Goal: Task Accomplishment & Management: Use online tool/utility

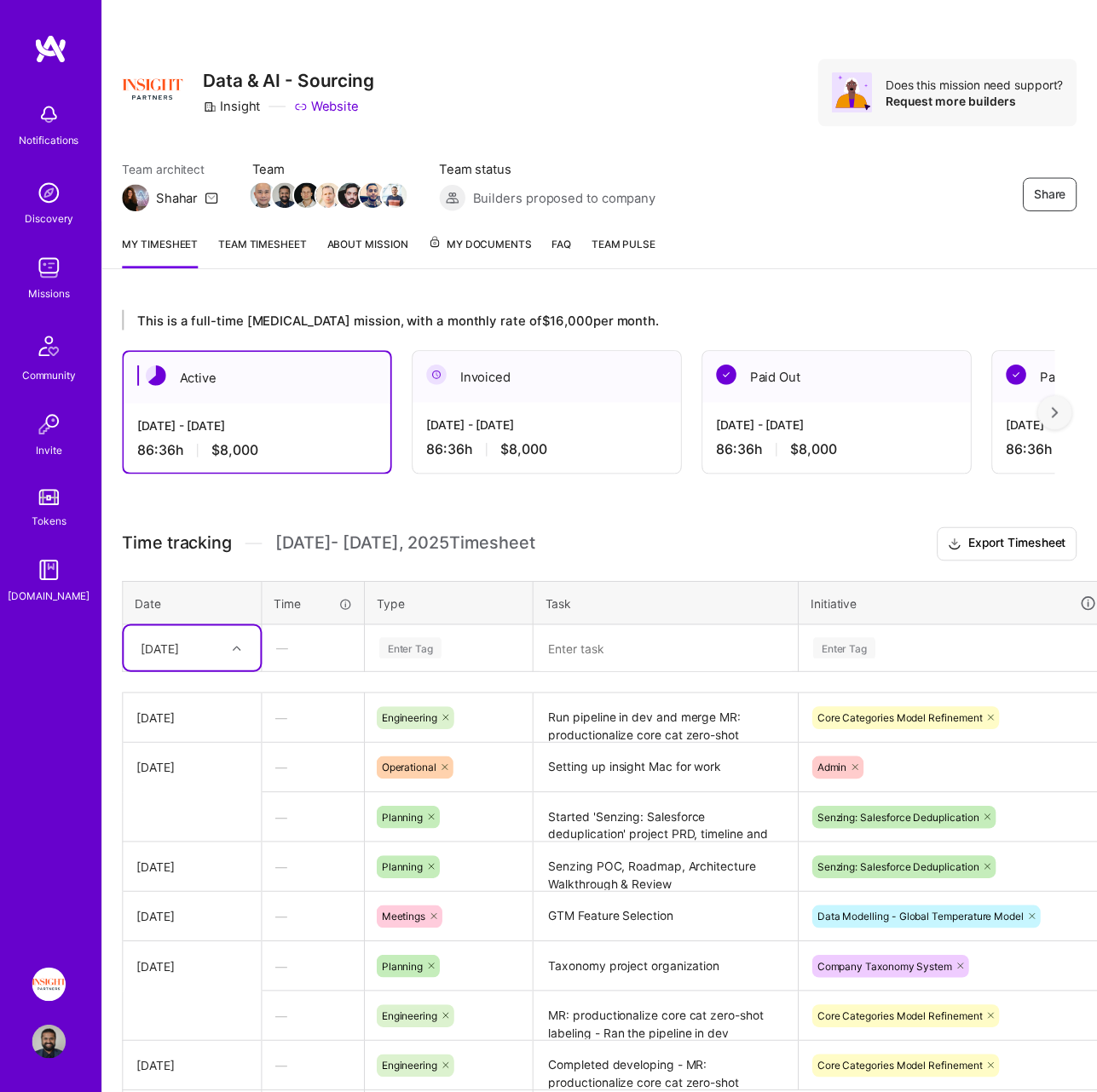
scroll to position [63, 70]
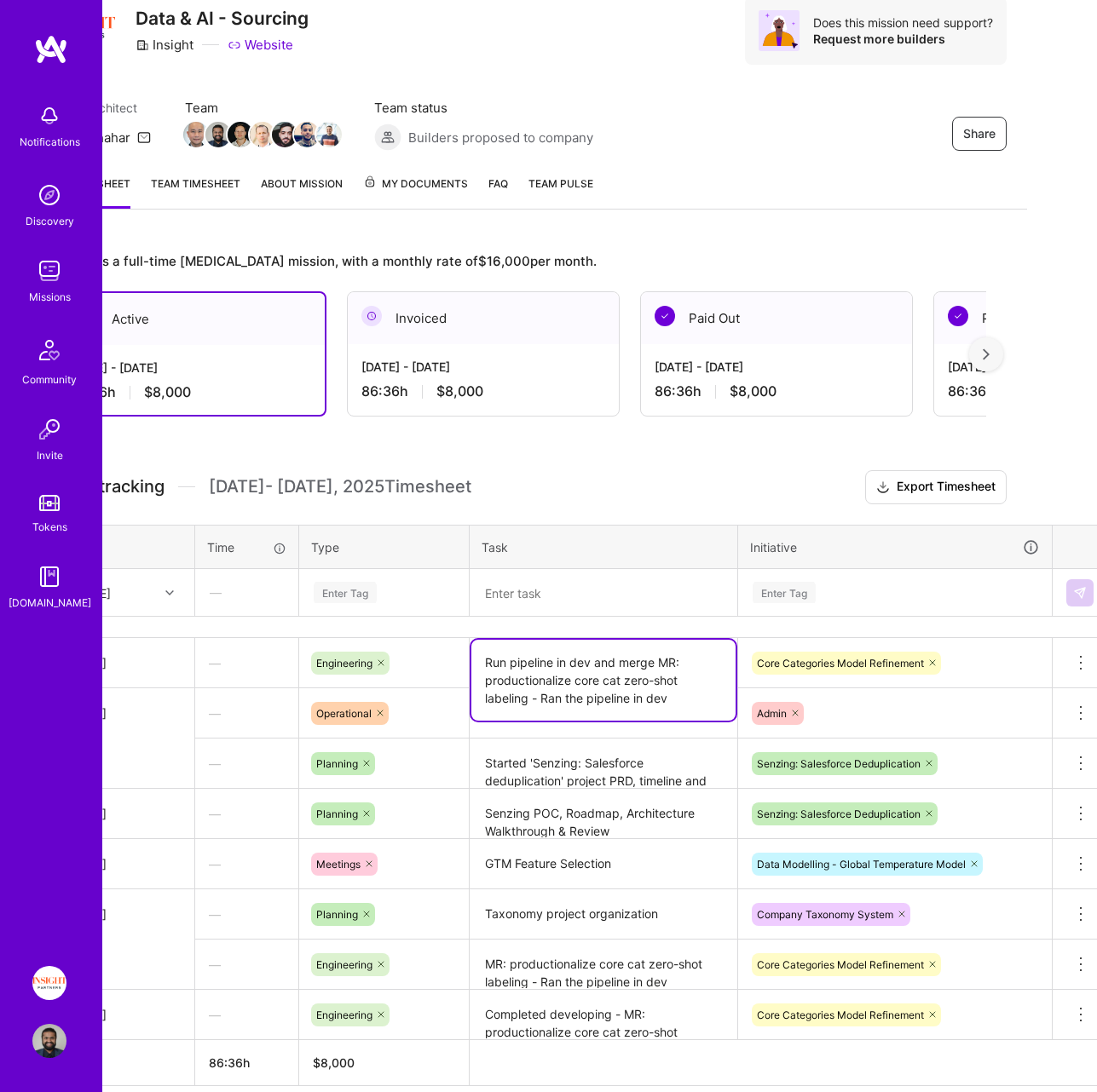
click at [515, 661] on textarea "Run pipeline in dev and merge MR: productionalize core cat zero-shot labeling -…" at bounding box center [603, 680] width 264 height 81
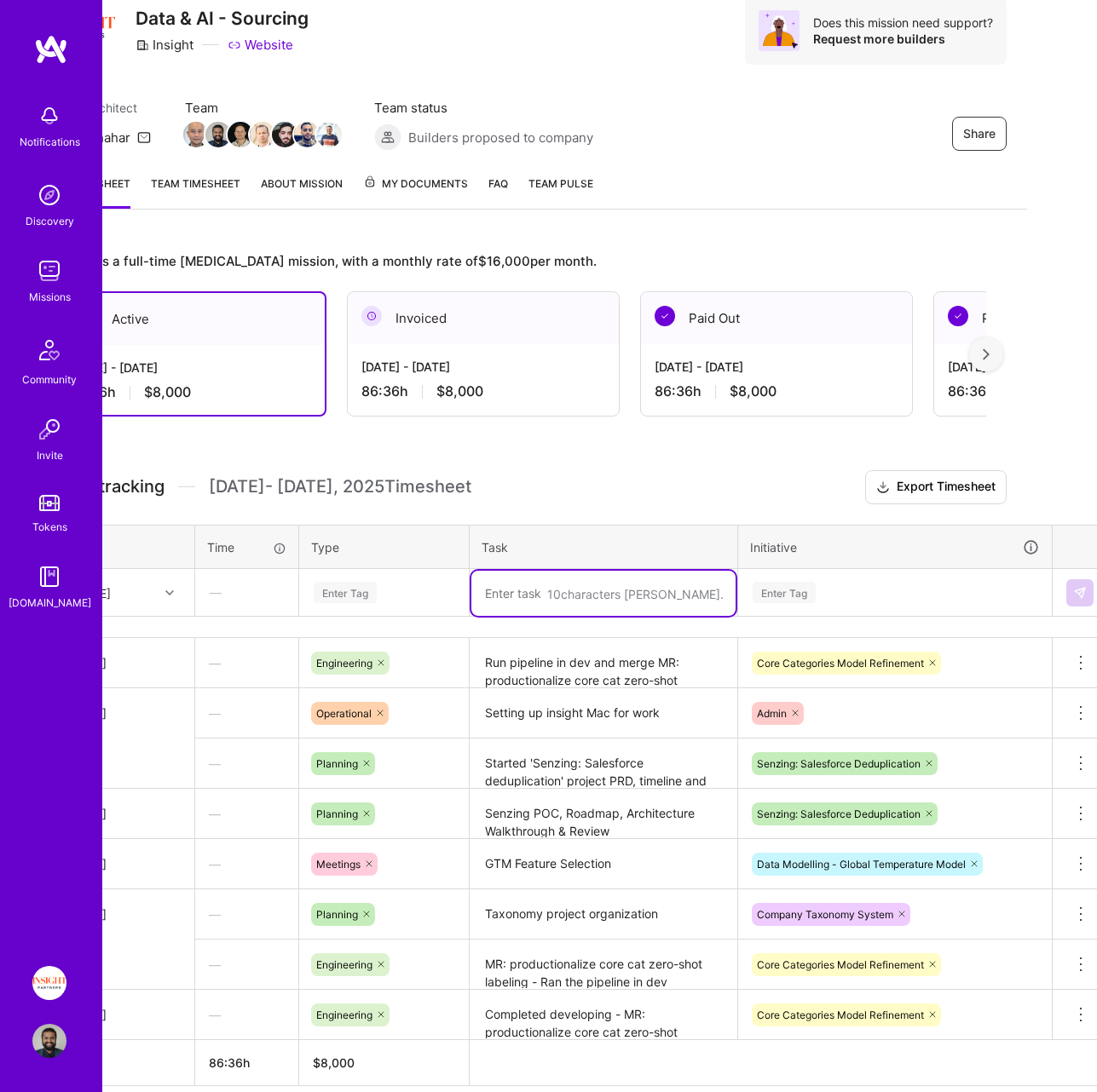
click at [520, 603] on textarea at bounding box center [603, 594] width 264 height 45
paste textarea "Run pipeline in dev and merge MR: productionalize core cat zero-shot labeling -…"
drag, startPoint x: 483, startPoint y: 592, endPoint x: 654, endPoint y: 596, distance: 171.0
click at [654, 596] on textarea "Run pipeline in dev and merge MR: productionalize core cat zero-shot labeling -…" at bounding box center [603, 612] width 264 height 81
drag, startPoint x: 599, startPoint y: 613, endPoint x: 628, endPoint y: 632, distance: 34.7
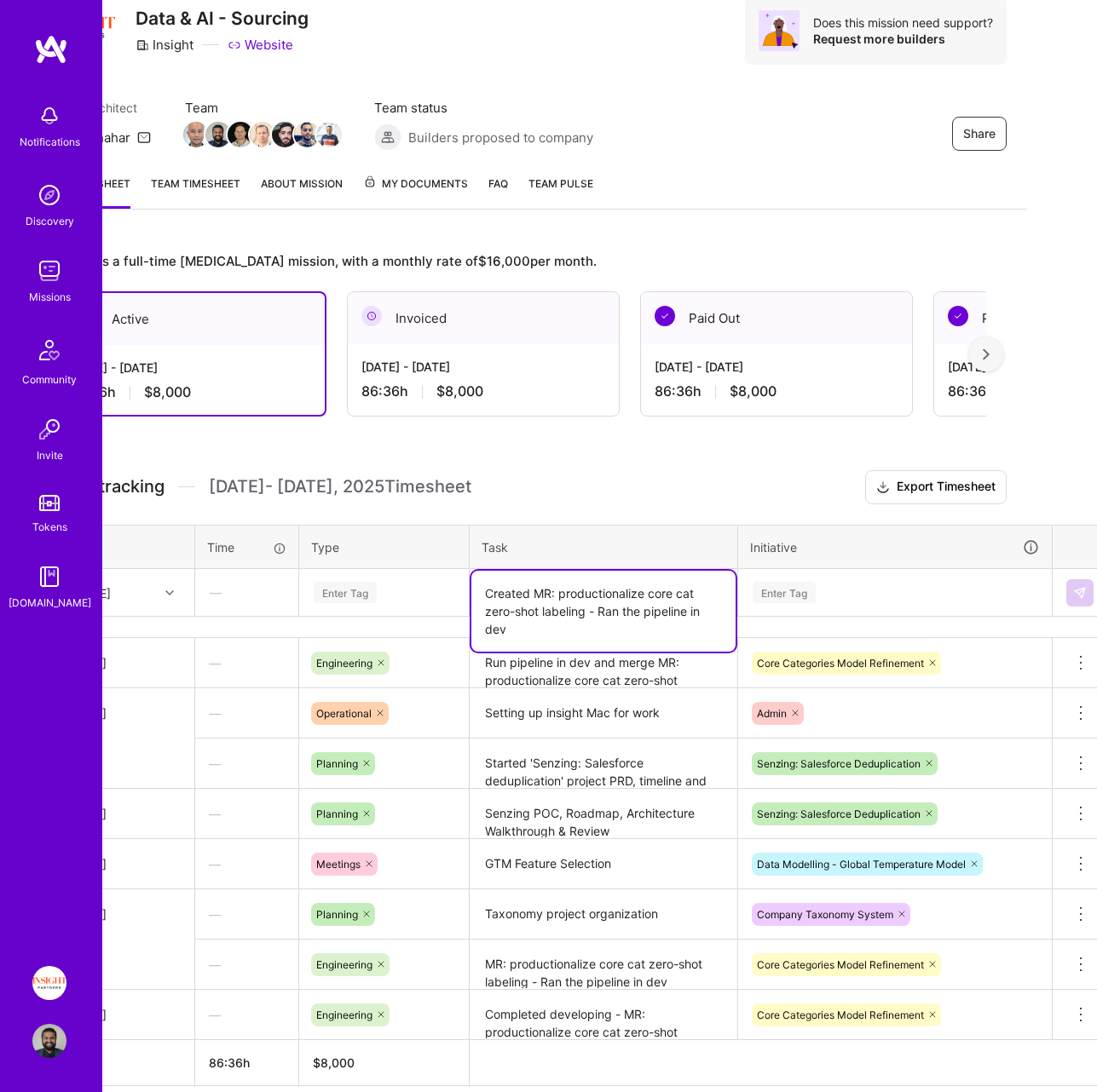
click at [628, 632] on textarea "Created MR: productionalize core cat zero-shot labeling - Ran the pipeline in d…" at bounding box center [603, 612] width 264 height 81
type textarea "Created MR: productionalize core cat zero-shot labeling - in PROD"
click at [852, 605] on div "Enter Tag" at bounding box center [895, 593] width 312 height 44
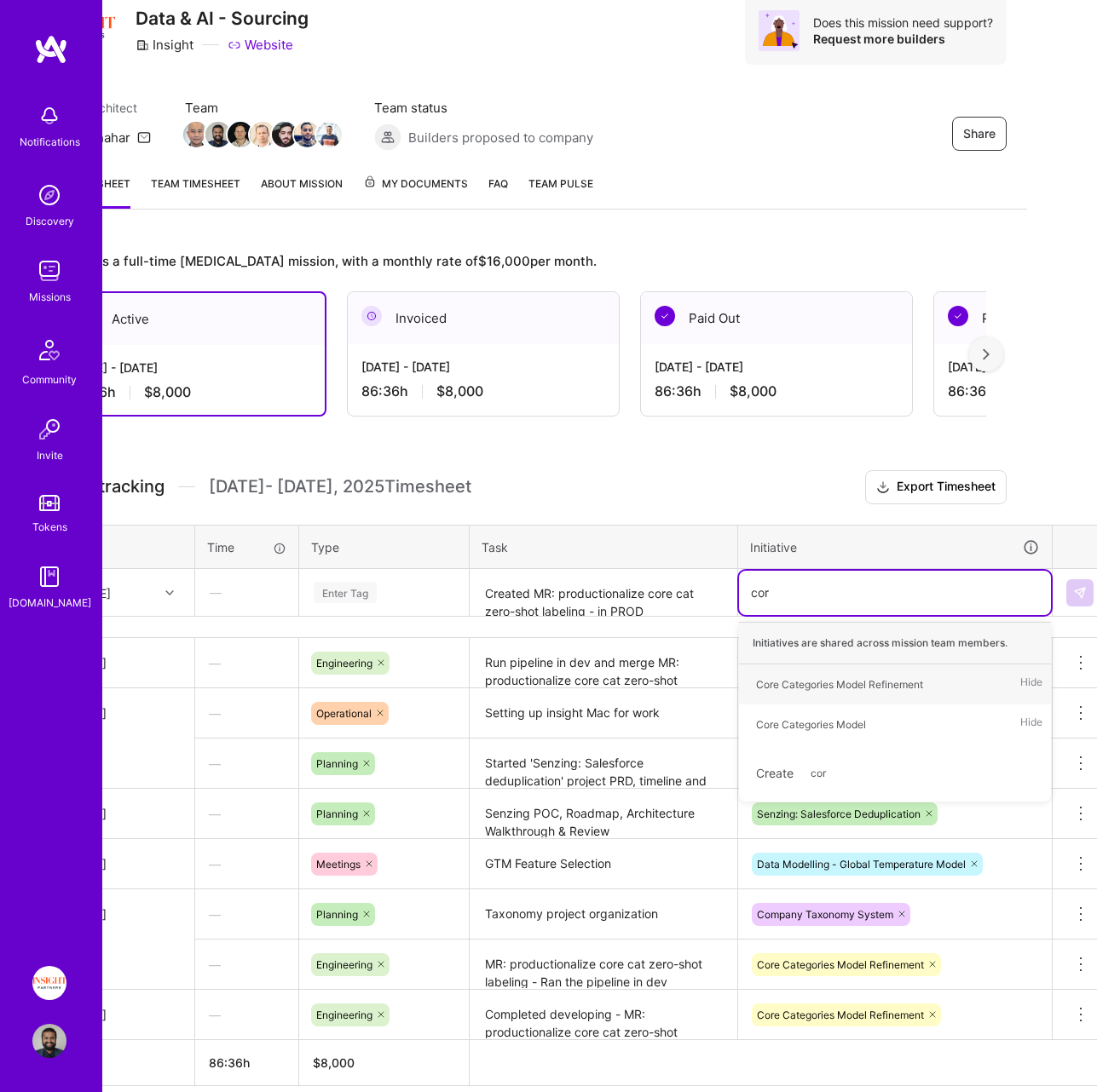
type input "core"
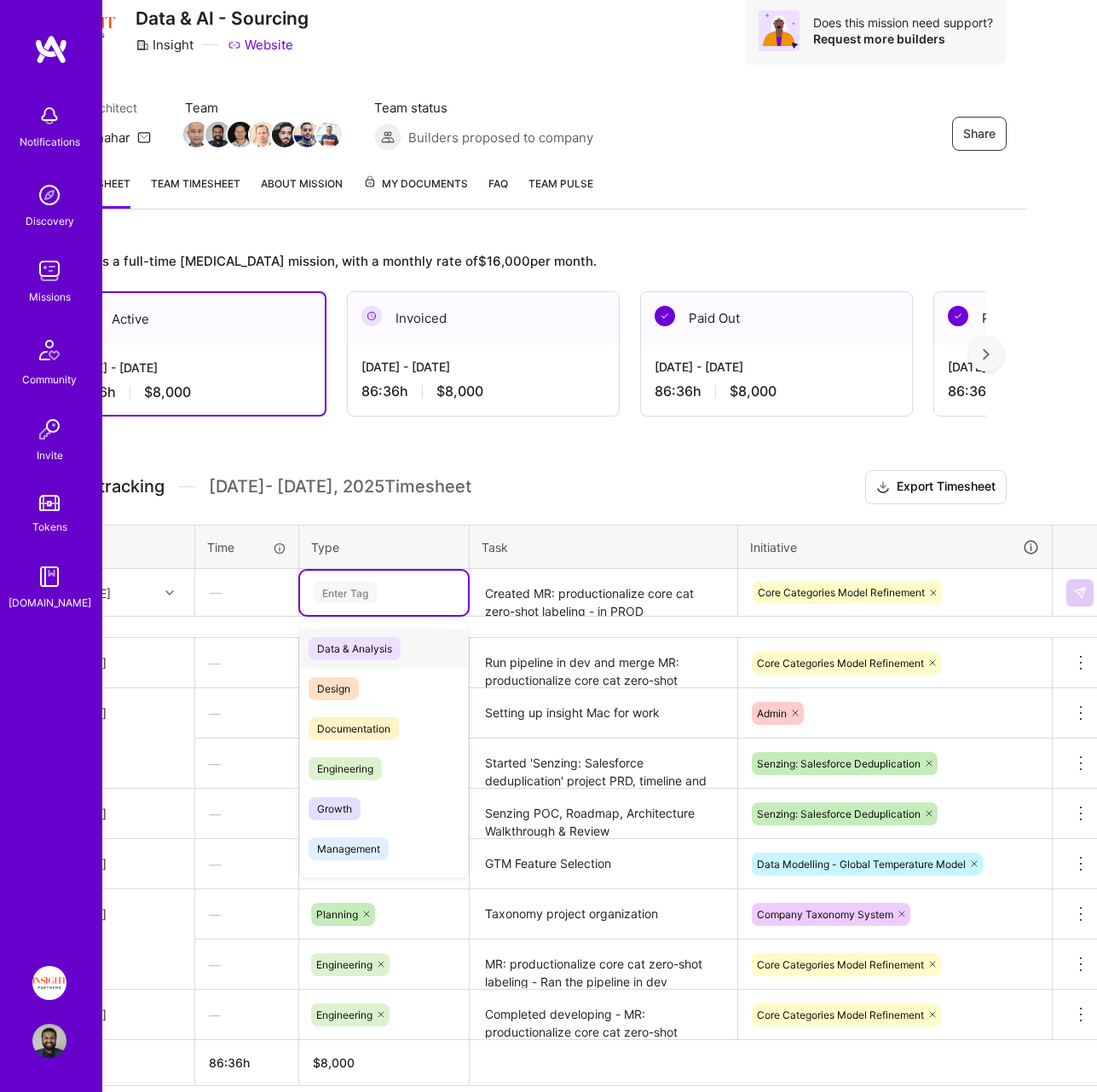
click at [331, 601] on div "Enter Tag" at bounding box center [345, 593] width 63 height 26
type input "eng"
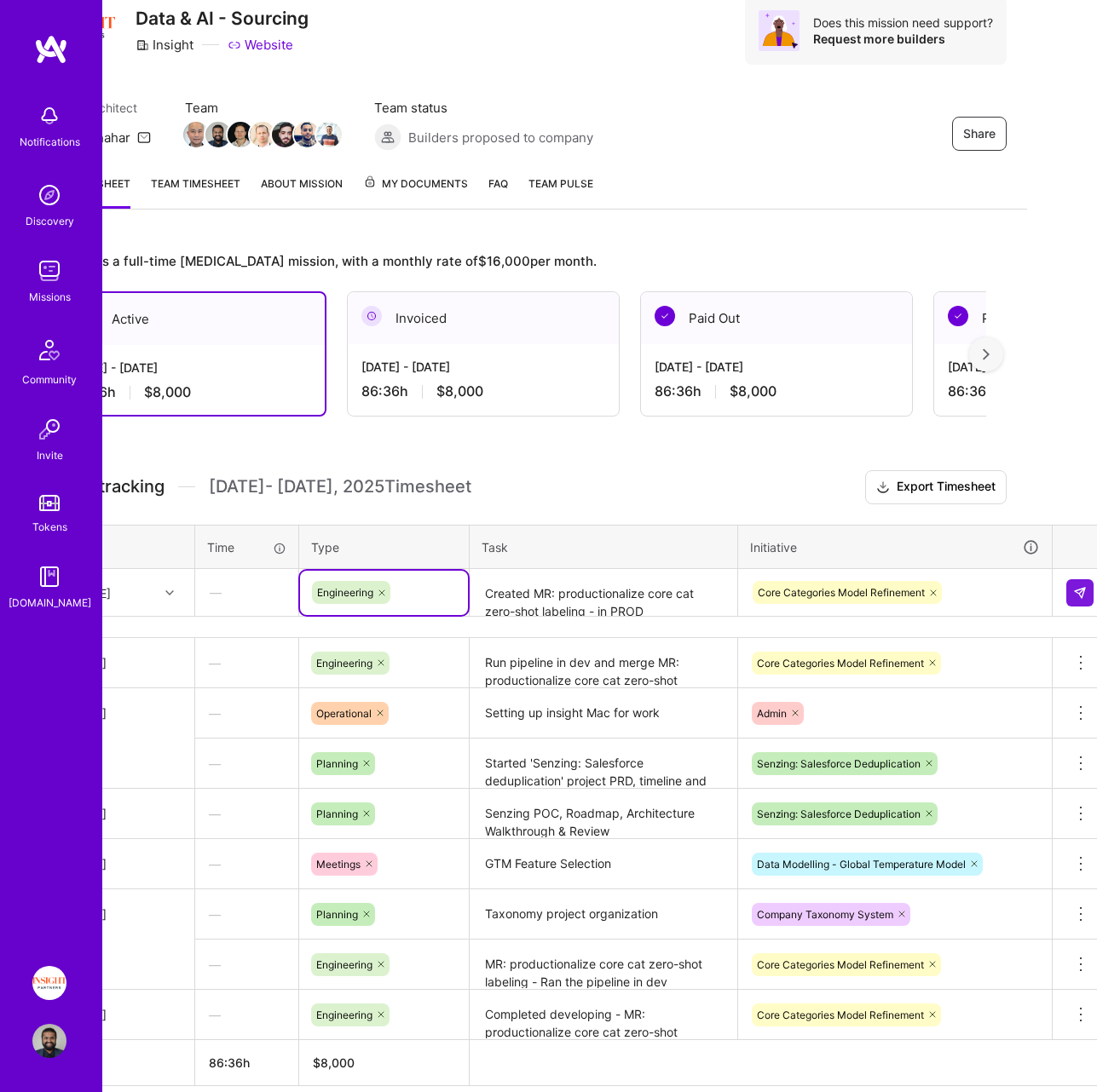
click at [144, 582] on div "[DATE]" at bounding box center [111, 593] width 94 height 28
click at [134, 856] on div "[DATE]" at bounding box center [125, 858] width 138 height 31
click at [597, 461] on div "This is a full-time [MEDICAL_DATA] mission, with a monthly rate of $16,000 per …" at bounding box center [530, 700] width 993 height 940
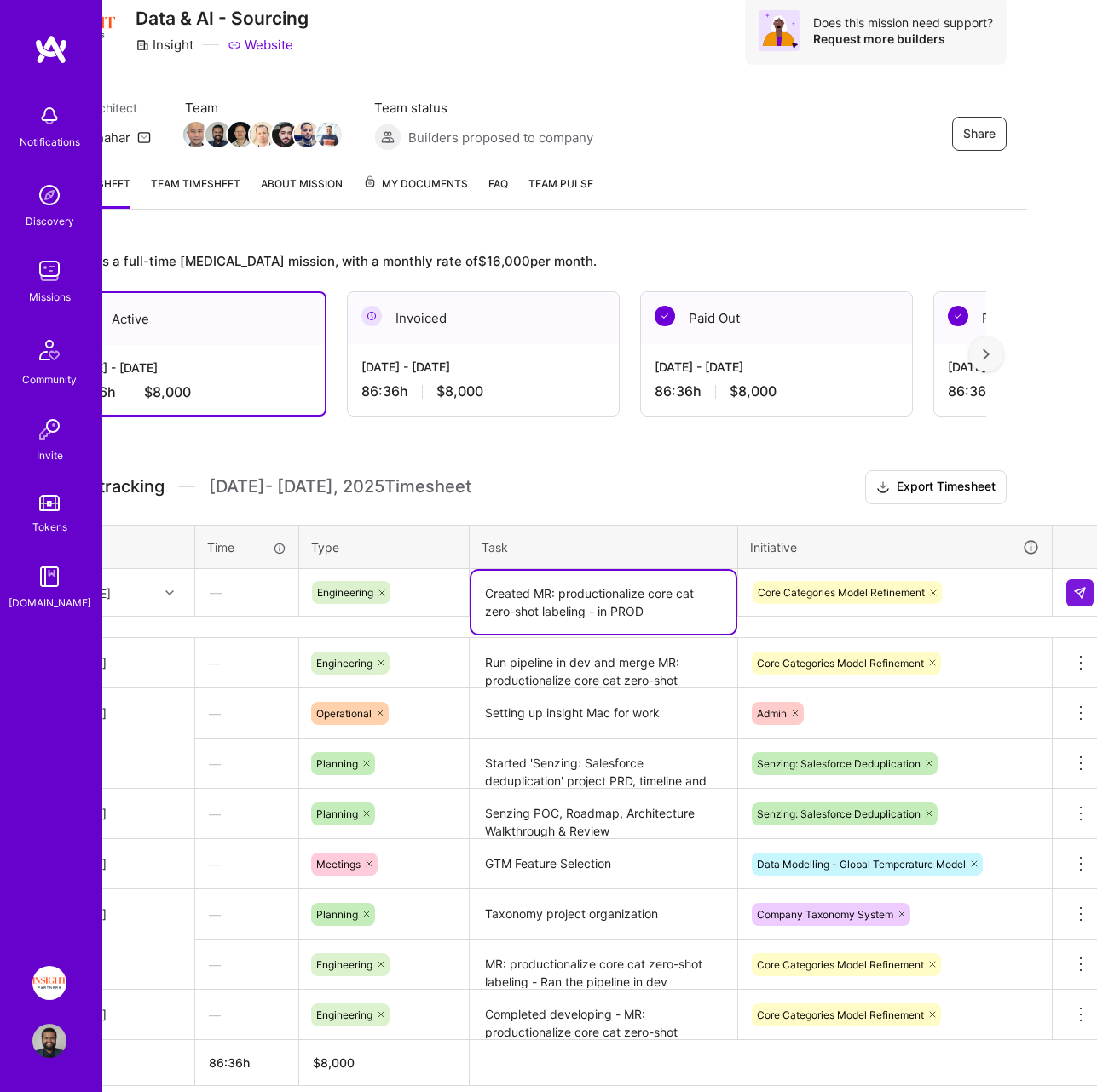
click at [572, 587] on textarea "Created MR: productionalize core cat zero-shot labeling - in PROD" at bounding box center [603, 602] width 264 height 63
click at [682, 686] on textarea "Run pipeline in dev and merge MR: productionalize core cat zero-shot labeling -…" at bounding box center [603, 664] width 264 height 48
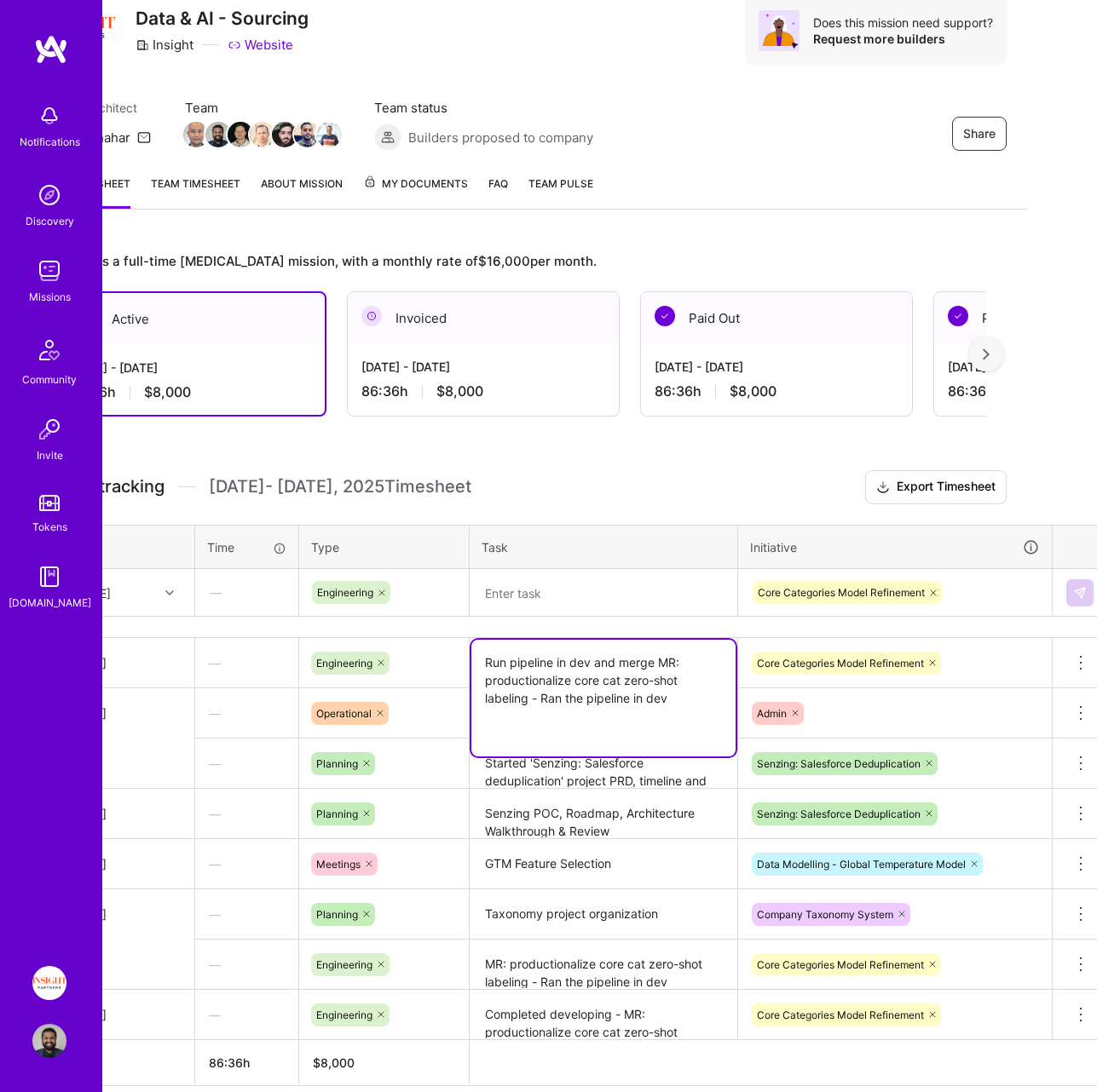
paste textarea "Created MR: productionalize core cat zero-shot labeling - in PROD"
click at [501, 664] on textarea "Run pipeline in dev and merge MR: productionalize core cat zero-shot labeling -…" at bounding box center [603, 707] width 264 height 135
click at [651, 664] on textarea "Ran pipeline in dev and merge MR: productionalize core cat zero-shot labeling -…" at bounding box center [603, 707] width 264 height 135
drag, startPoint x: 541, startPoint y: 699, endPoint x: 669, endPoint y: 705, distance: 128.1
click at [669, 705] on textarea "Ran pipeline in dev and merged MR: productionalize core cat zero-shot labeling …" at bounding box center [603, 707] width 264 height 135
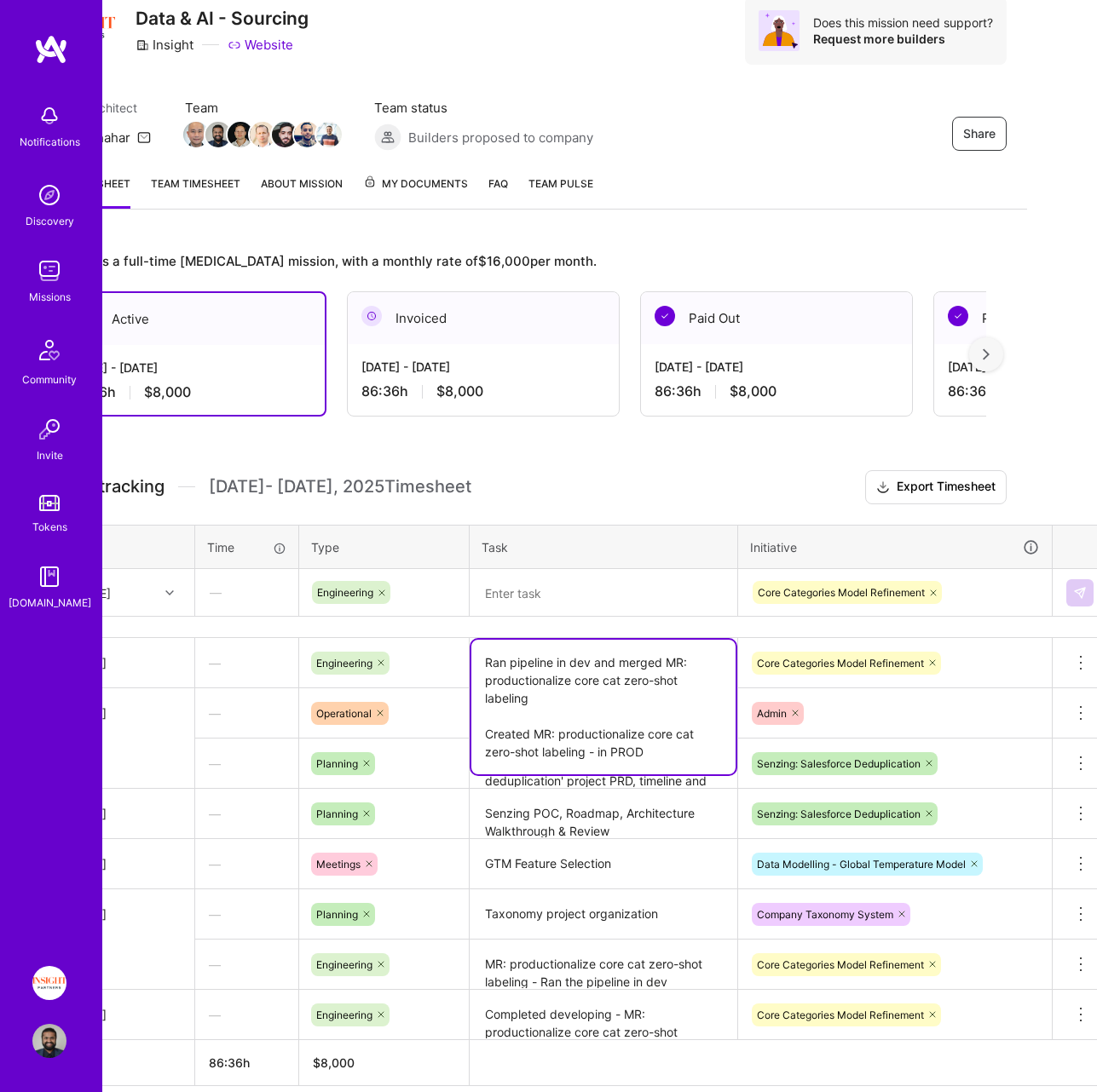
type textarea "Ran pipeline in dev and merged MR: productionalize core cat zero-shot labeling …"
click at [774, 459] on div "This is a full-time [MEDICAL_DATA] mission, with a monthly rate of $16,000 per …" at bounding box center [530, 700] width 993 height 940
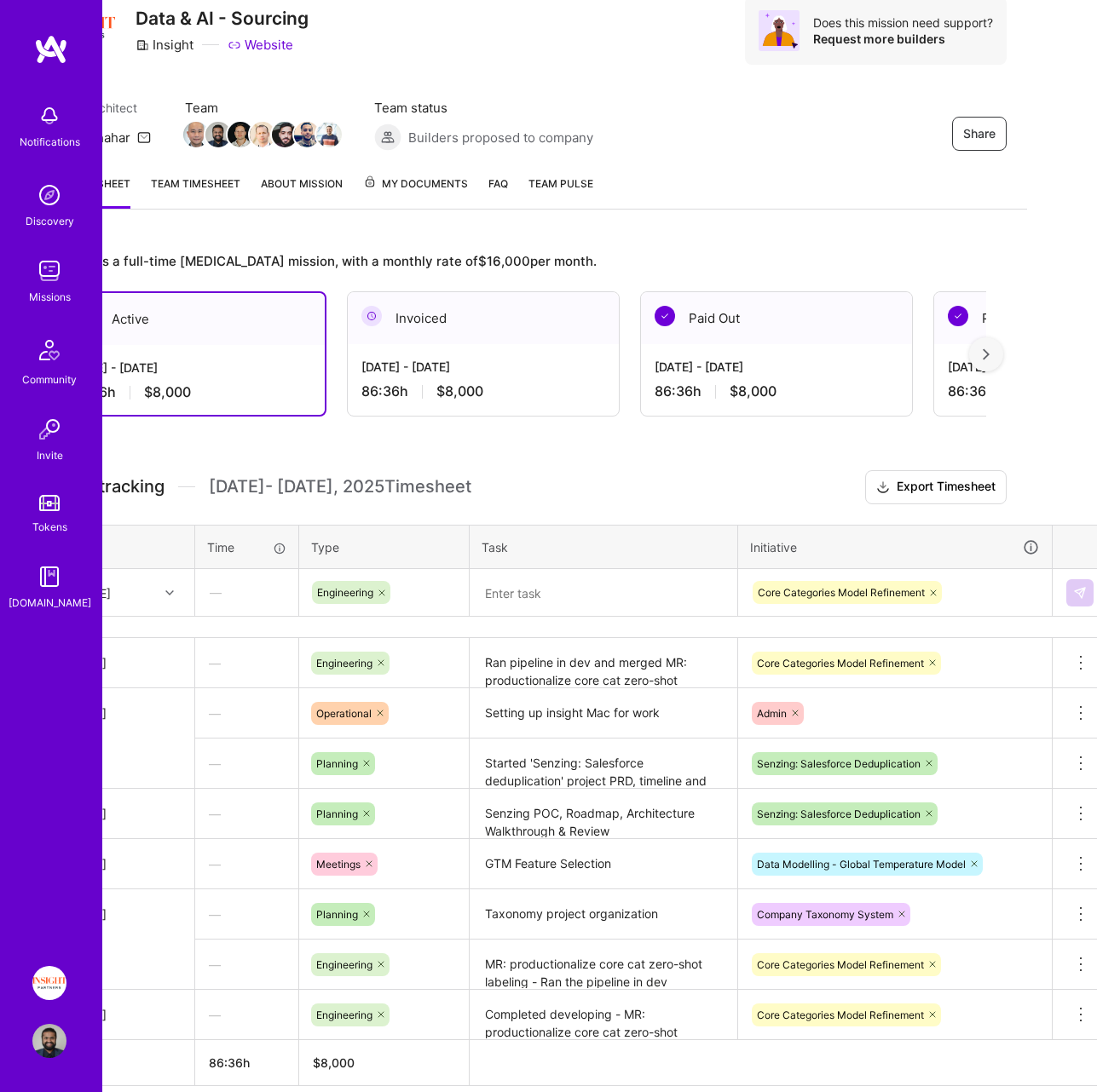
click at [702, 512] on div "Time tracking [DATE] - [DATE] Timesheet Export Timesheet Date Time Type Task In…" at bounding box center [530, 778] width 953 height 616
